Goal: Find specific page/section

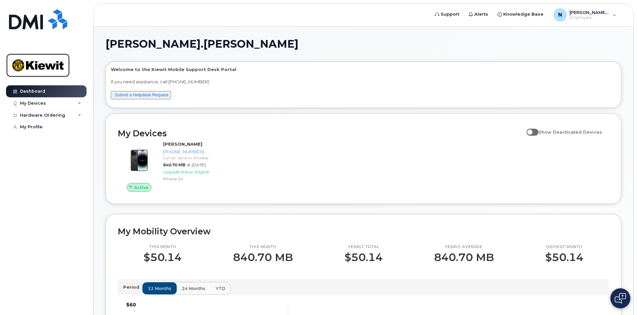
click at [47, 65] on img at bounding box center [37, 65] width 51 height 19
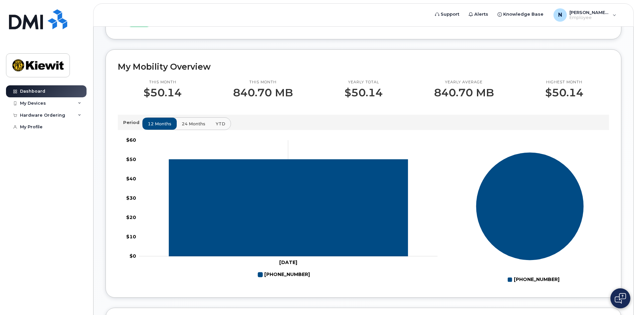
scroll to position [166, 0]
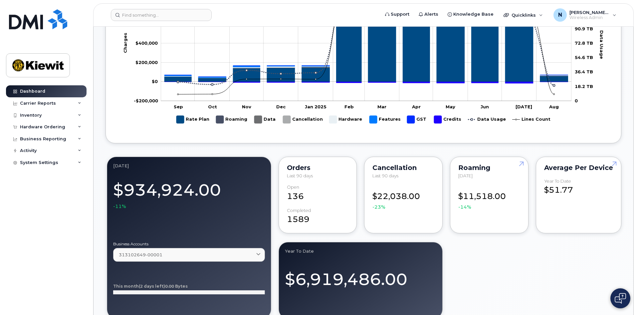
scroll to position [599, 0]
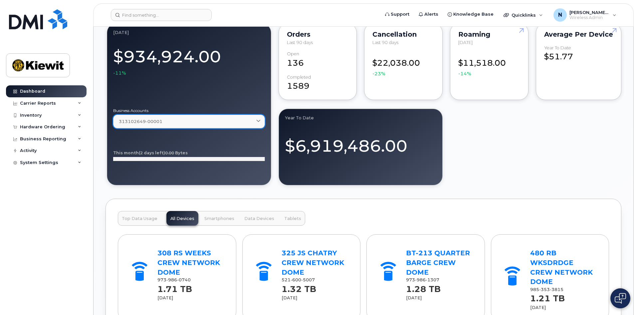
click at [219, 120] on div "313102649-00001" at bounding box center [189, 121] width 140 height 6
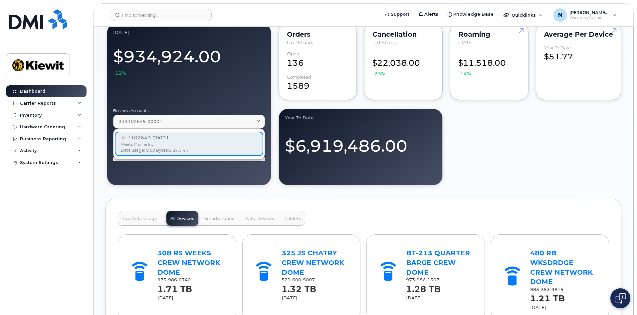
click at [216, 89] on div at bounding box center [189, 89] width 152 height 27
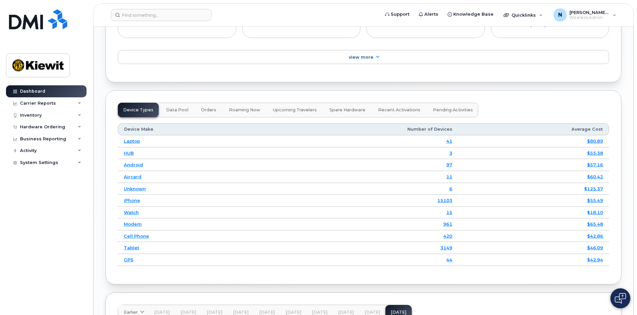
scroll to position [899, 0]
